Goal: Task Accomplishment & Management: Manage account settings

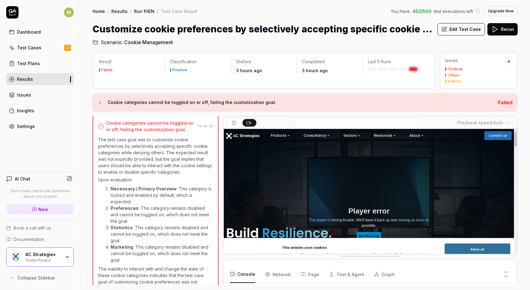
scroll to position [137, 0]
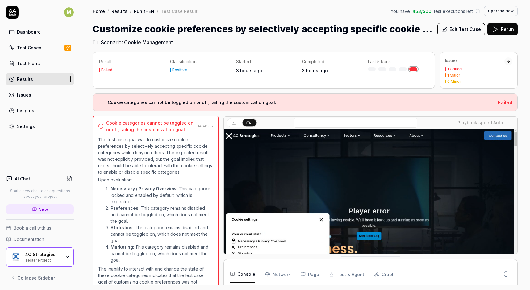
click at [67, 257] on icon "button" at bounding box center [67, 257] width 5 height 5
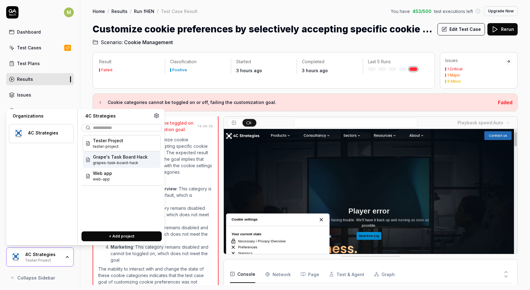
click at [112, 162] on span "grapes-task-board-hack" at bounding box center [120, 163] width 55 height 6
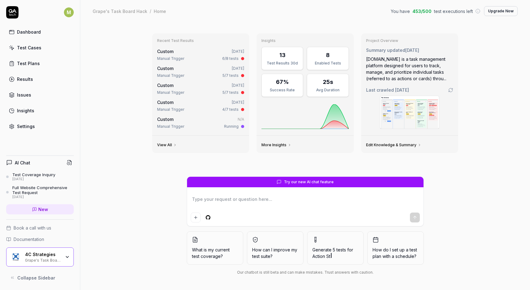
click at [29, 48] on div "Test Cases" at bounding box center [29, 47] width 24 height 6
type textarea "*"
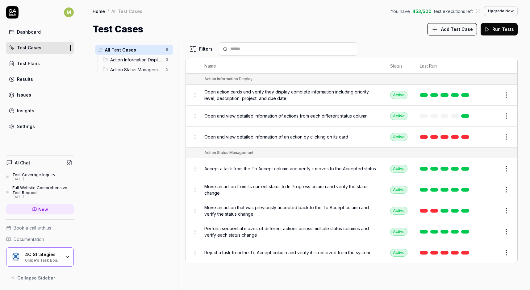
click at [308, 93] on span "Open action cards and verify they display complete information including priori…" at bounding box center [290, 95] width 173 height 13
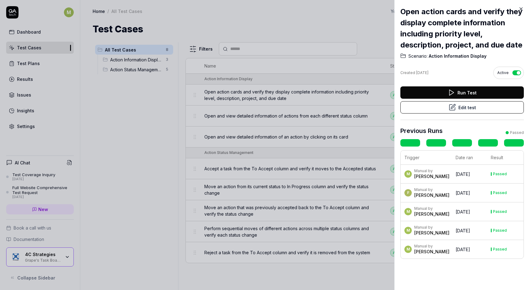
click at [346, 30] on div at bounding box center [265, 145] width 530 height 290
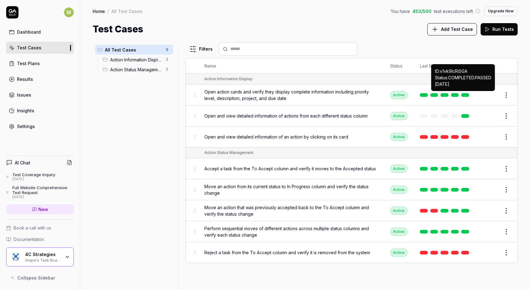
click at [464, 95] on link at bounding box center [465, 95] width 8 height 4
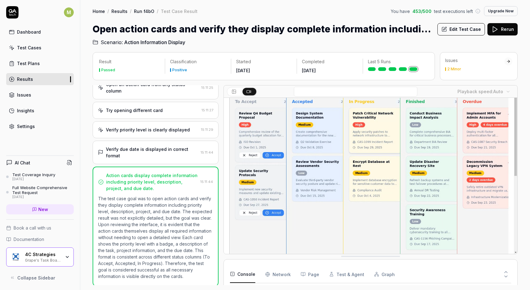
click at [453, 69] on div "2 Minor" at bounding box center [454, 69] width 14 height 4
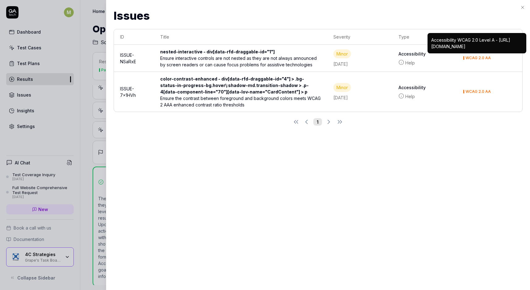
click at [522, 6] on icon "button" at bounding box center [522, 7] width 5 height 5
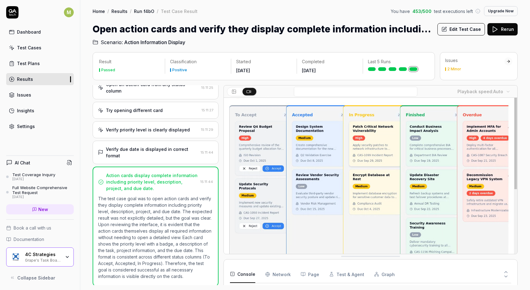
scroll to position [20, 0]
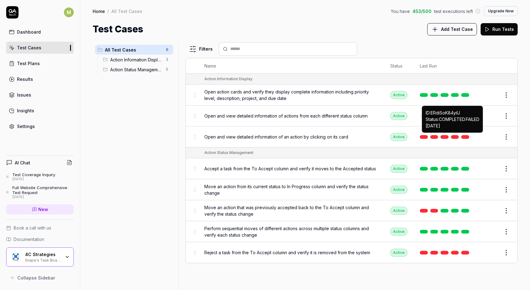
click at [456, 136] on link at bounding box center [455, 137] width 8 height 4
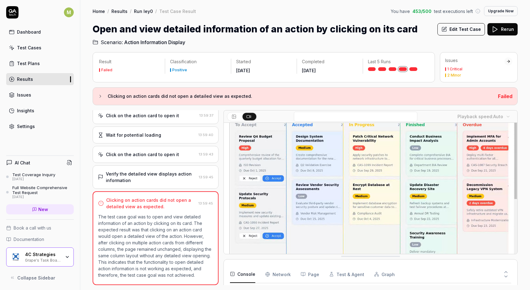
scroll to position [28, 0]
click at [459, 68] on div "1 Critical" at bounding box center [454, 69] width 15 height 4
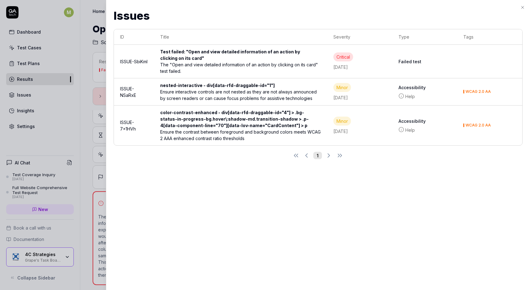
click at [524, 7] on icon "button" at bounding box center [522, 7] width 5 height 5
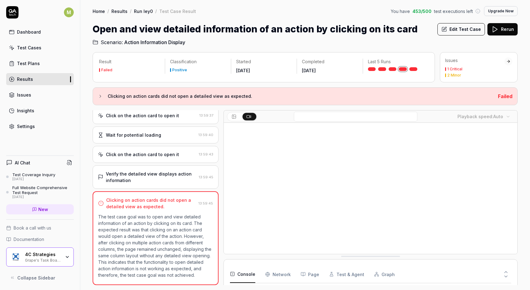
click at [35, 126] on link "Settings" at bounding box center [40, 126] width 68 height 12
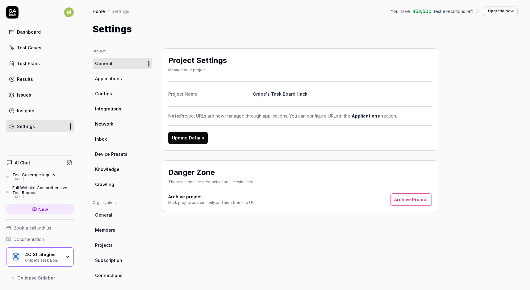
click at [111, 109] on span "Integrations" at bounding box center [108, 109] width 26 height 6
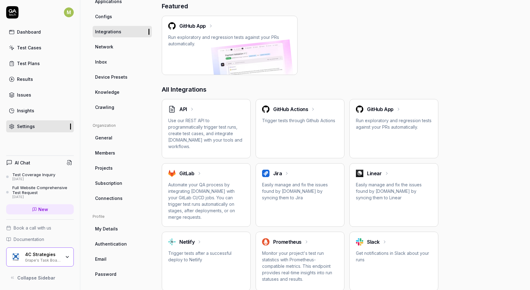
scroll to position [75, 0]
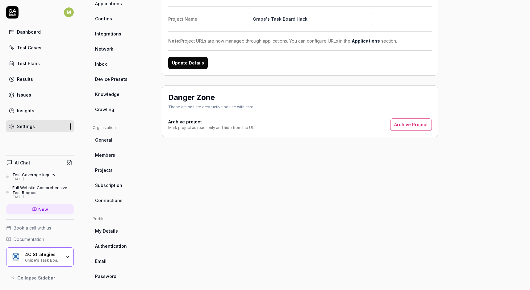
click at [118, 203] on span "Connections" at bounding box center [108, 200] width 27 height 6
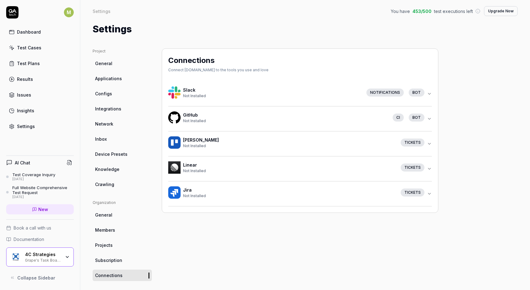
click at [104, 127] on link "Network" at bounding box center [122, 123] width 59 height 11
